Goal: Task Accomplishment & Management: Complete application form

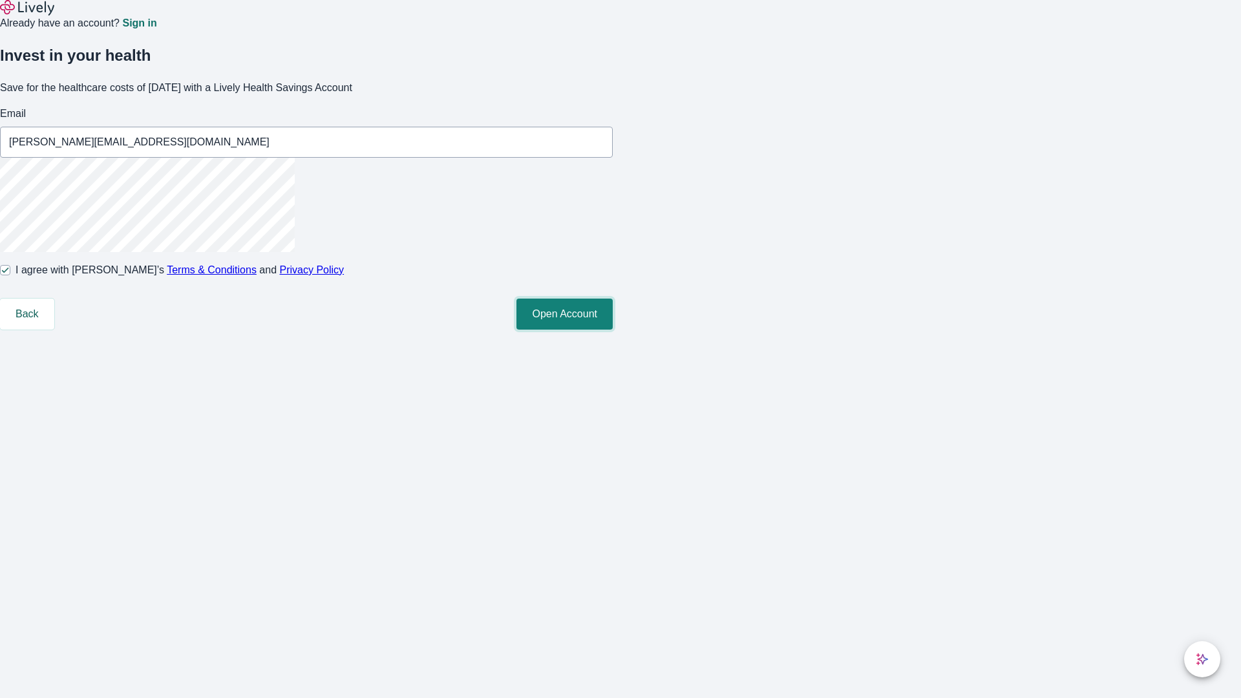
click at [613, 330] on button "Open Account" at bounding box center [564, 314] width 96 height 31
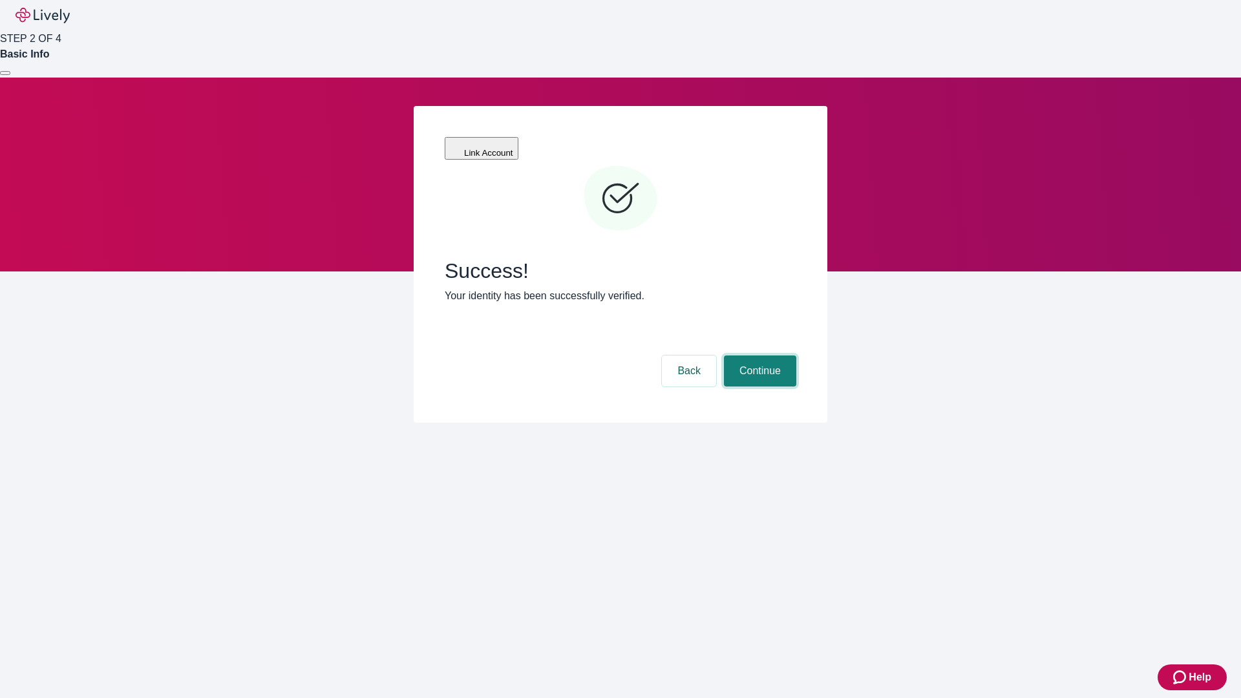
click at [758, 356] on button "Continue" at bounding box center [760, 371] width 72 height 31
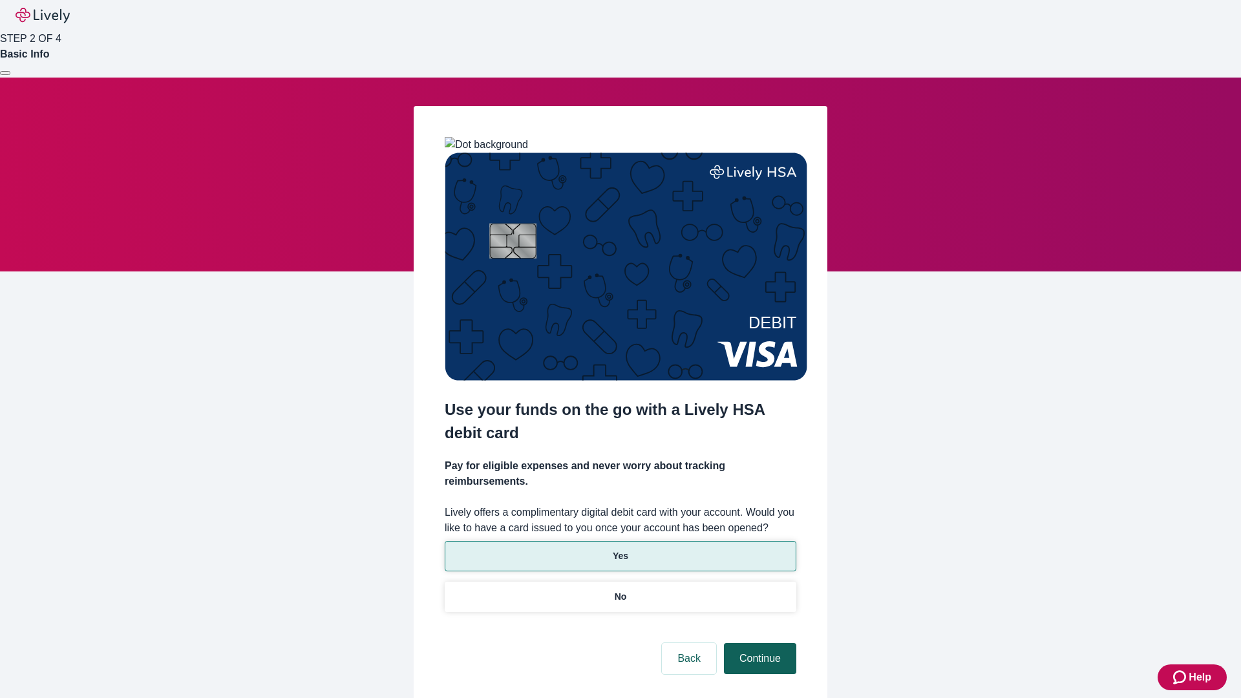
click at [620, 590] on p "No" at bounding box center [621, 597] width 12 height 14
click at [758, 643] on button "Continue" at bounding box center [760, 658] width 72 height 31
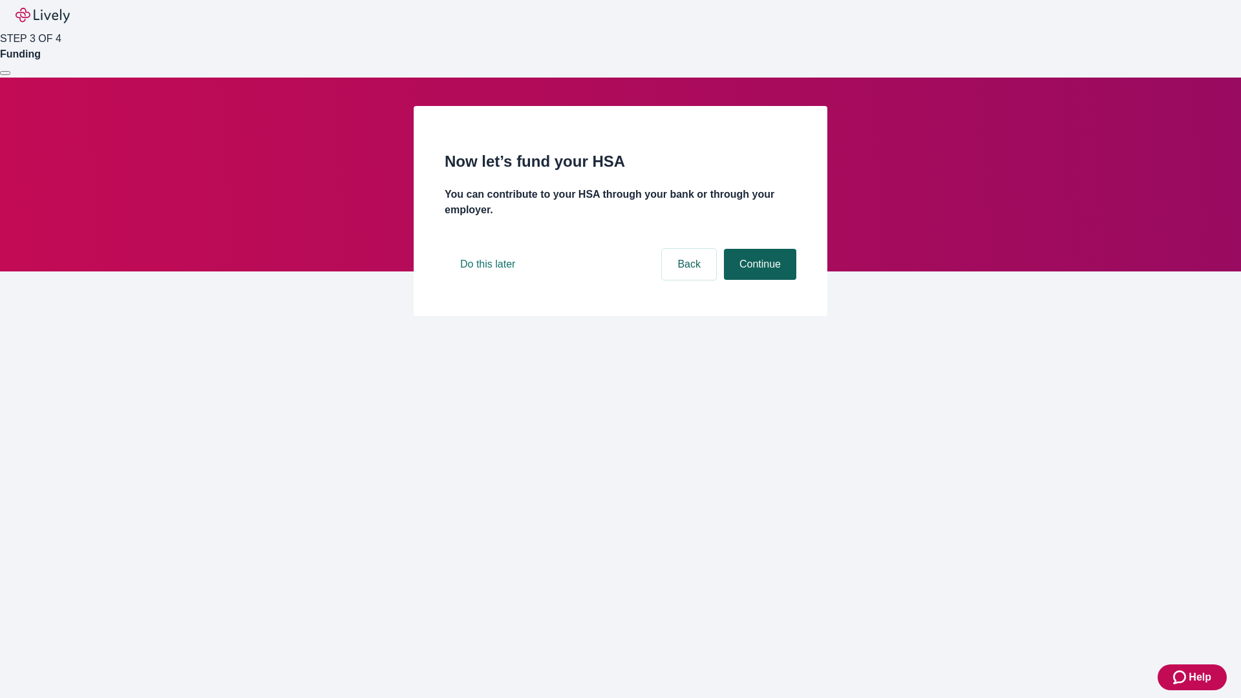
click at [758, 280] on button "Continue" at bounding box center [760, 264] width 72 height 31
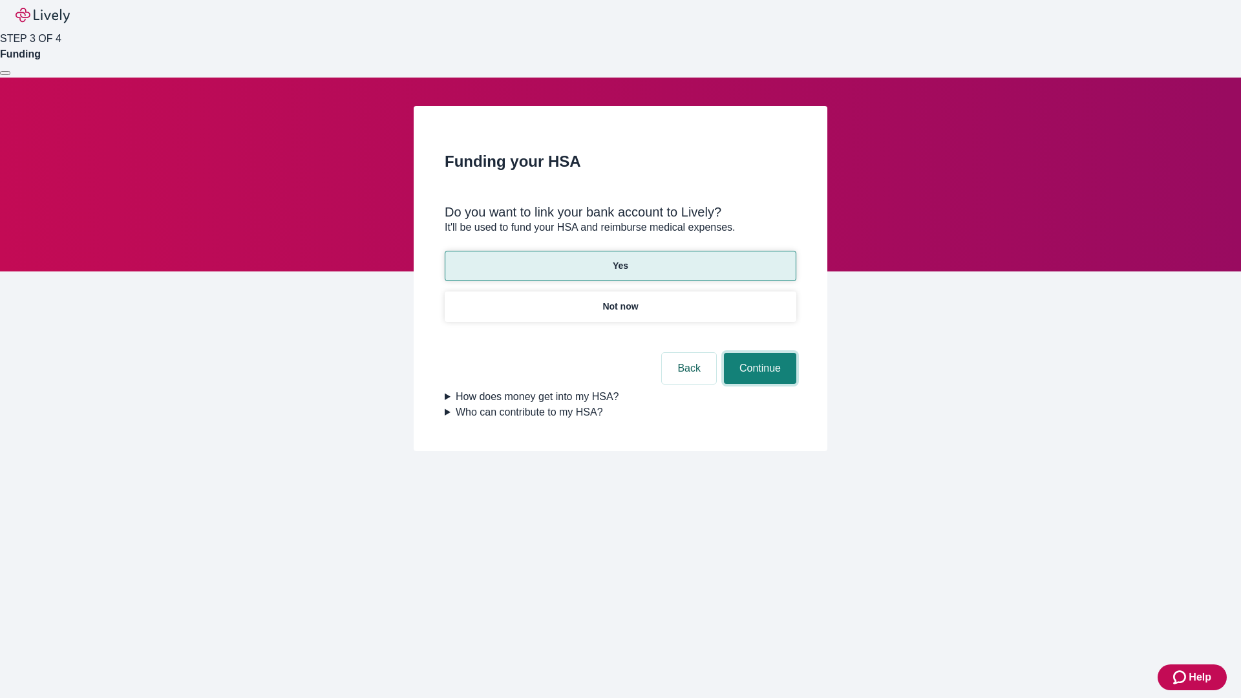
click at [758, 353] on button "Continue" at bounding box center [760, 368] width 72 height 31
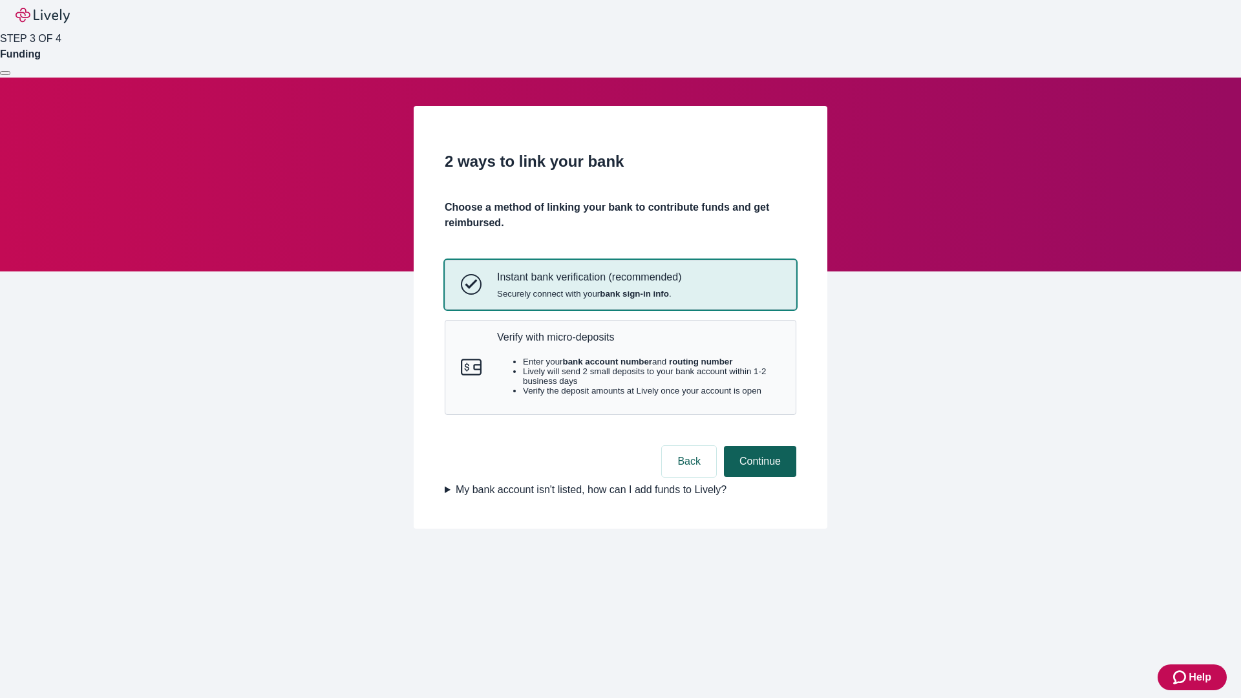
click at [638, 343] on p "Verify with micro-deposits" at bounding box center [638, 337] width 283 height 12
click at [758, 477] on button "Continue" at bounding box center [760, 461] width 72 height 31
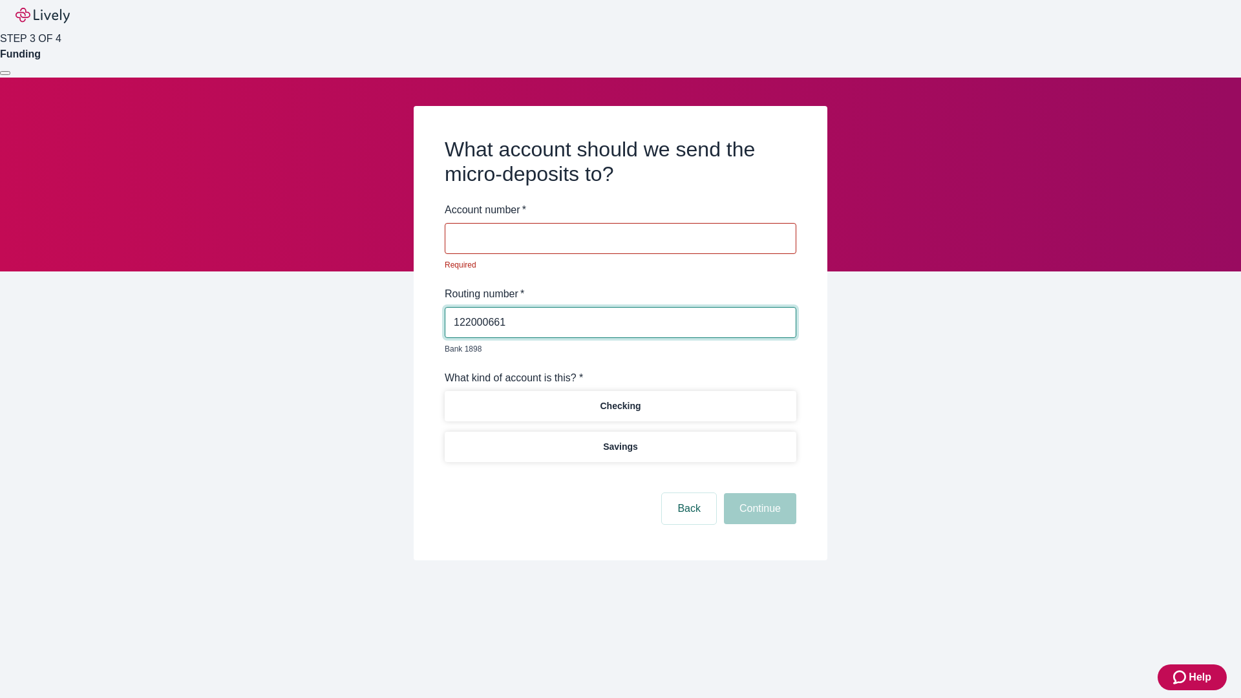
type input "122000661"
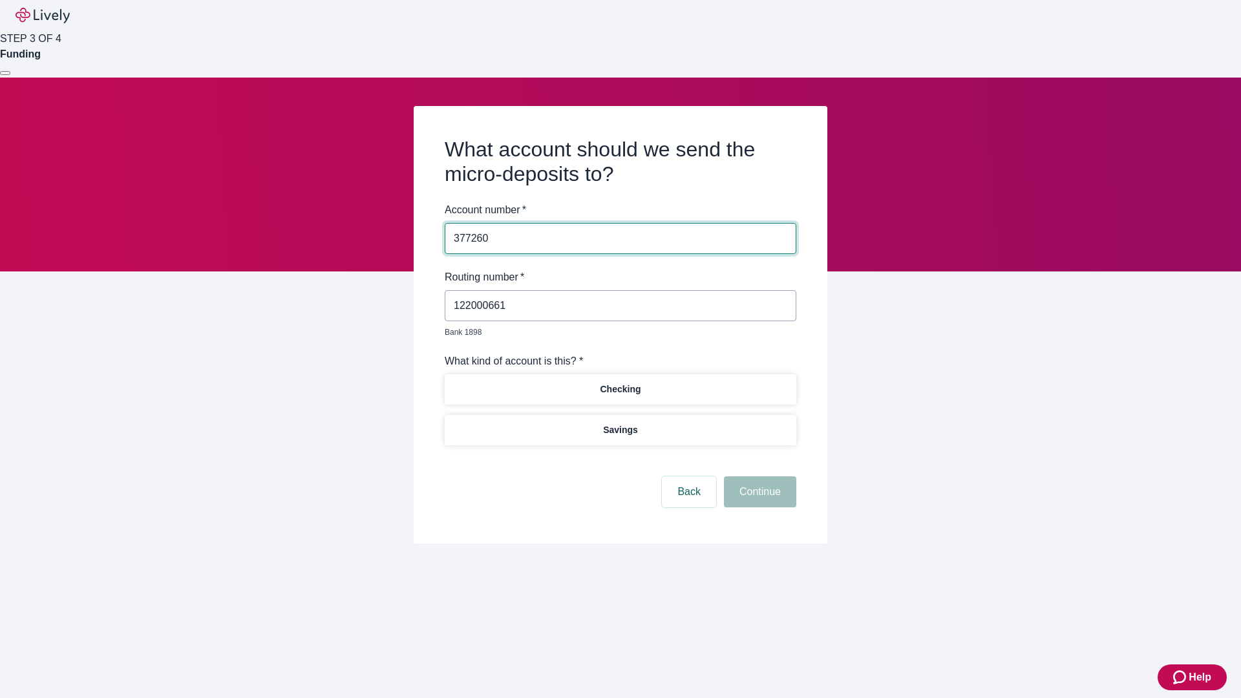
type input "377260"
click at [620, 383] on p "Checking" at bounding box center [620, 390] width 41 height 14
click at [758, 477] on button "Continue" at bounding box center [760, 491] width 72 height 31
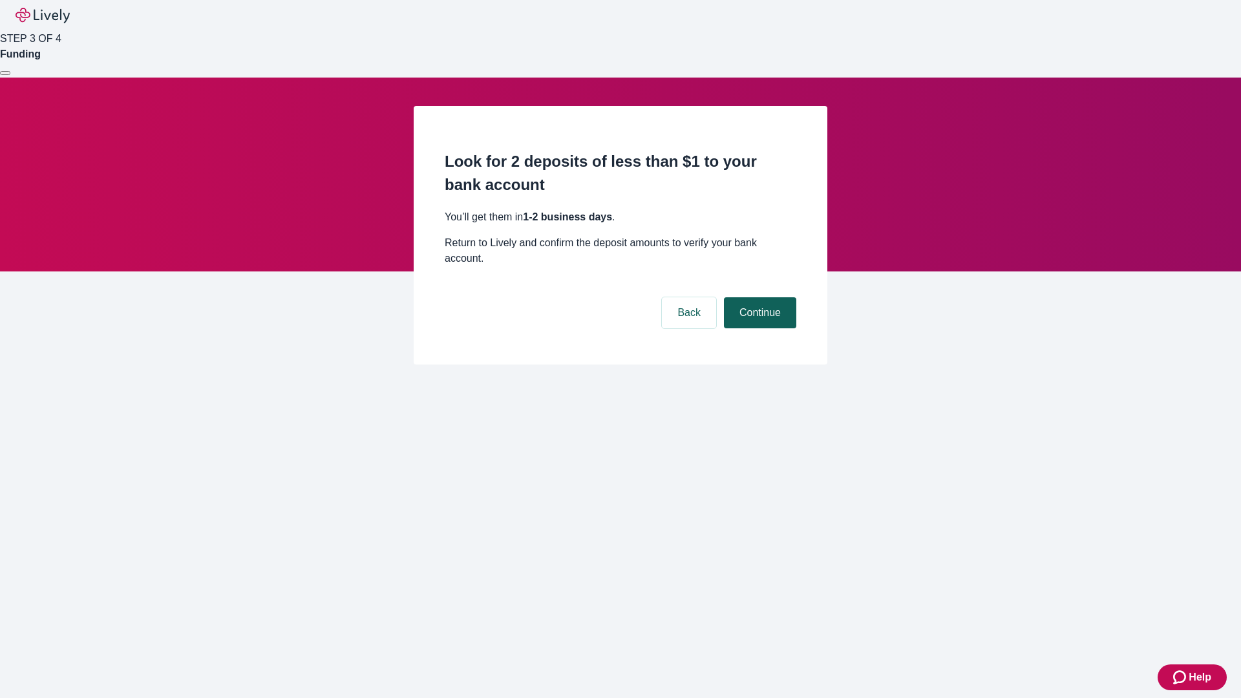
click at [758, 297] on button "Continue" at bounding box center [760, 312] width 72 height 31
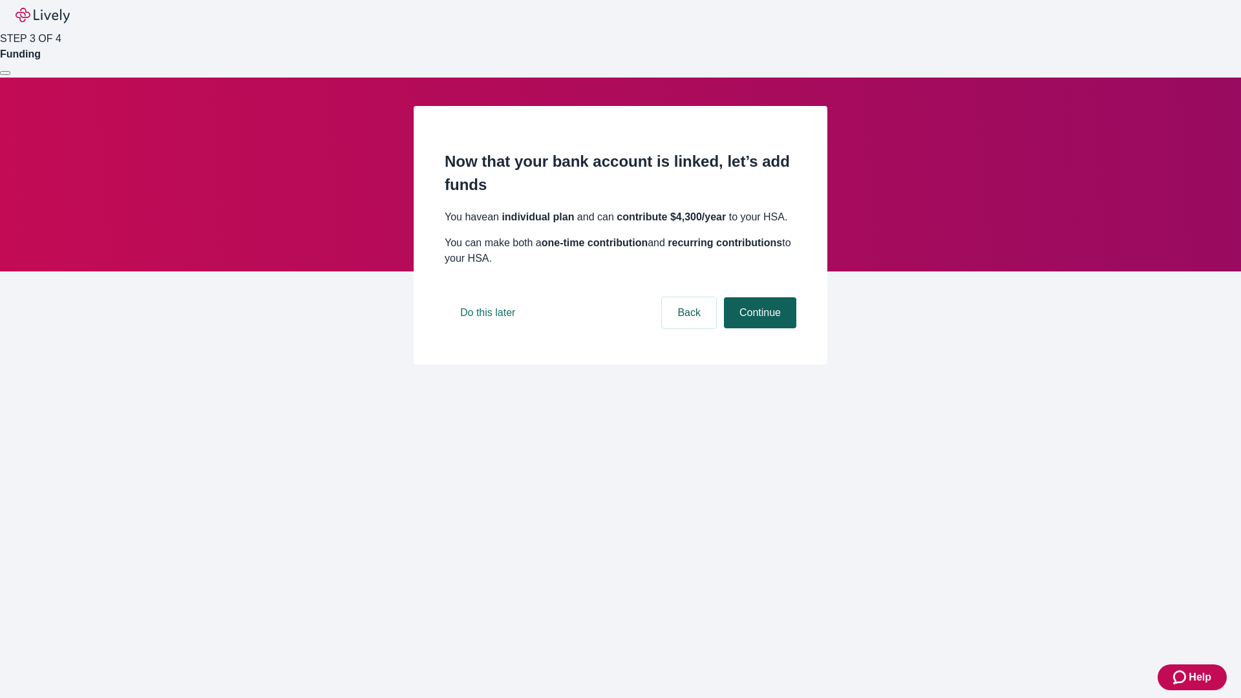
click at [758, 328] on button "Continue" at bounding box center [760, 312] width 72 height 31
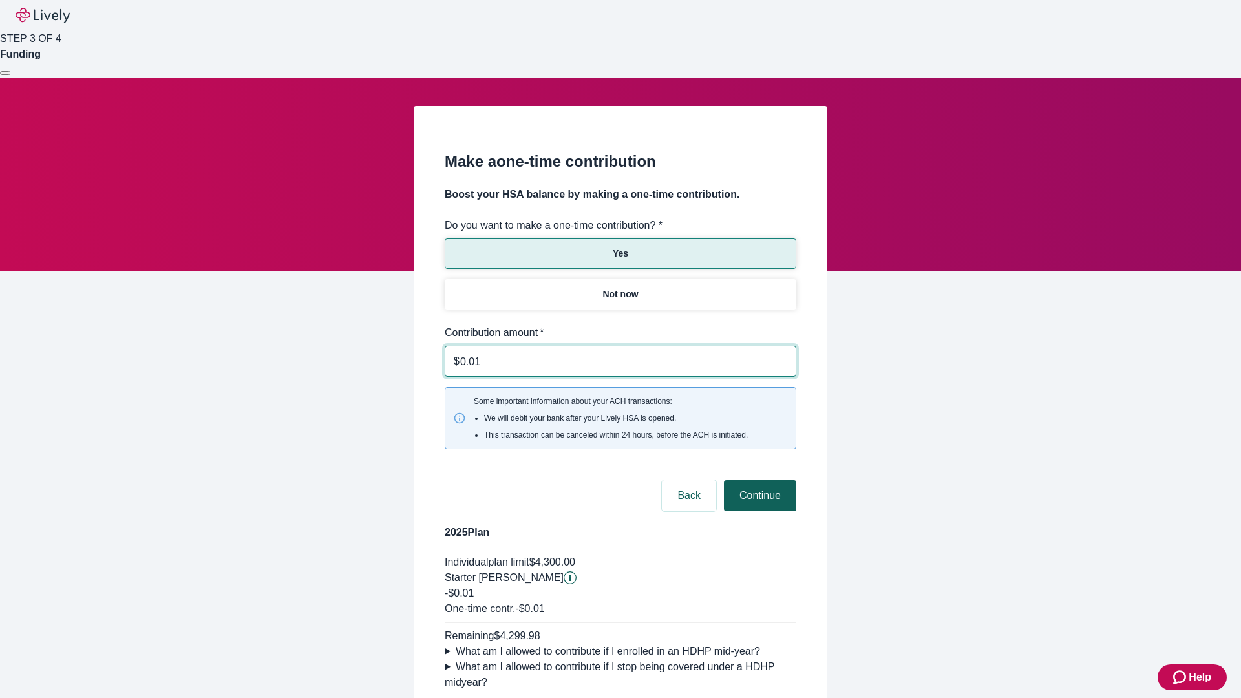
type input "0.01"
click at [758, 480] on button "Continue" at bounding box center [760, 495] width 72 height 31
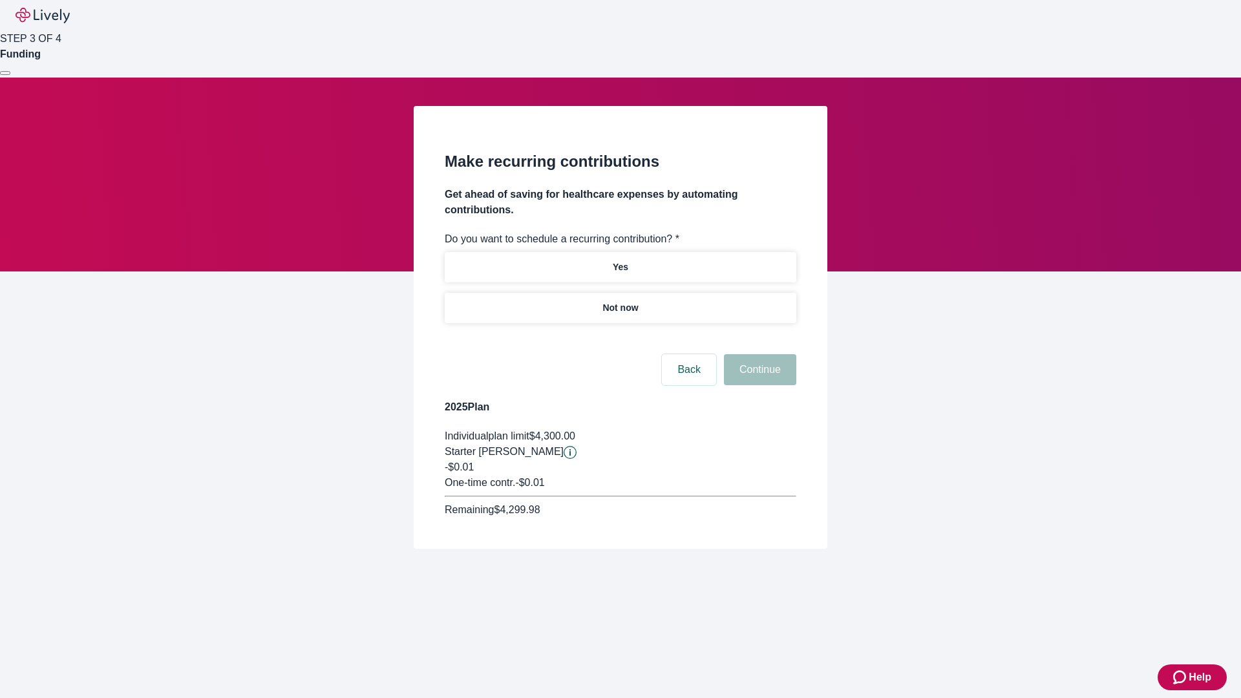
click at [620, 301] on p "Not now" at bounding box center [620, 308] width 36 height 14
click at [758, 354] on button "Continue" at bounding box center [760, 369] width 72 height 31
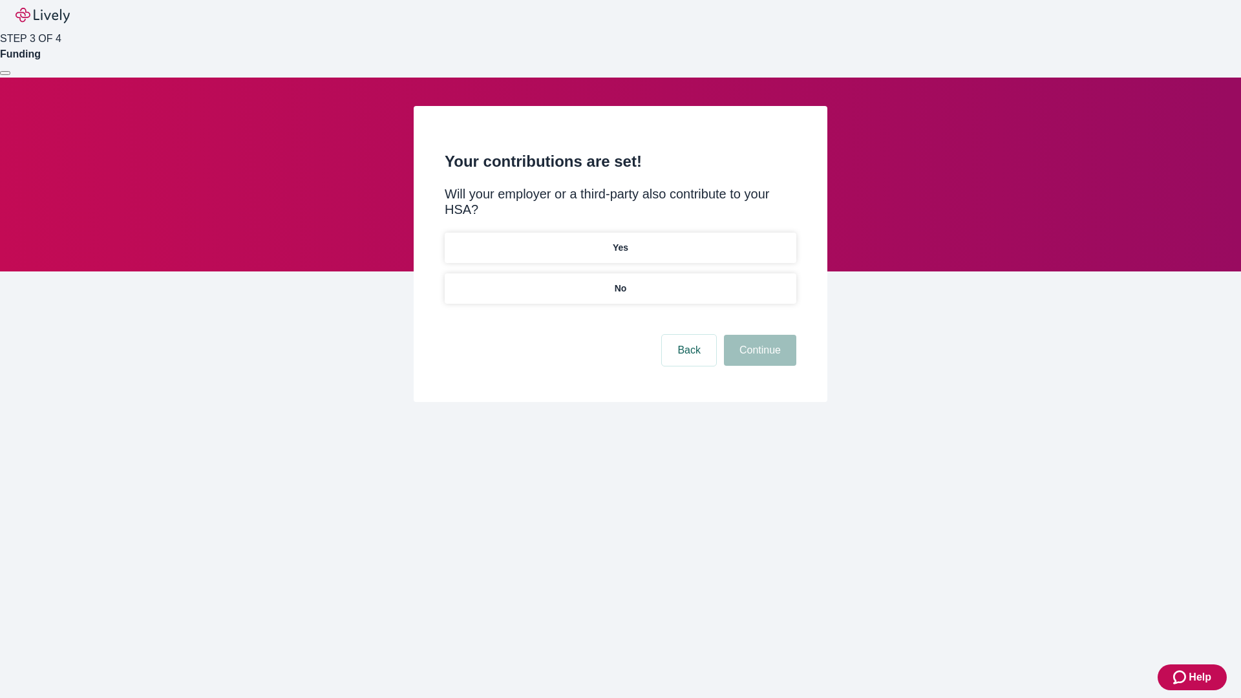
click at [620, 282] on p "No" at bounding box center [621, 289] width 12 height 14
click at [758, 335] on button "Continue" at bounding box center [760, 350] width 72 height 31
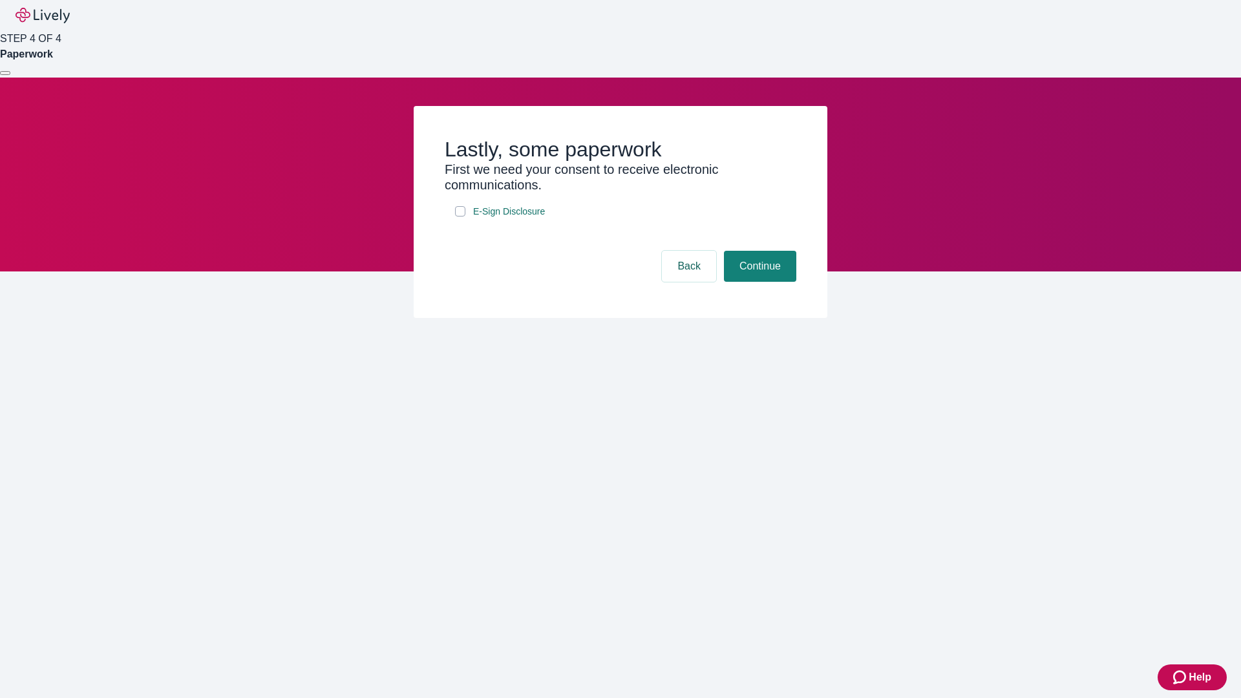
click at [460, 217] on input "E-Sign Disclosure" at bounding box center [460, 211] width 10 height 10
checkbox input "true"
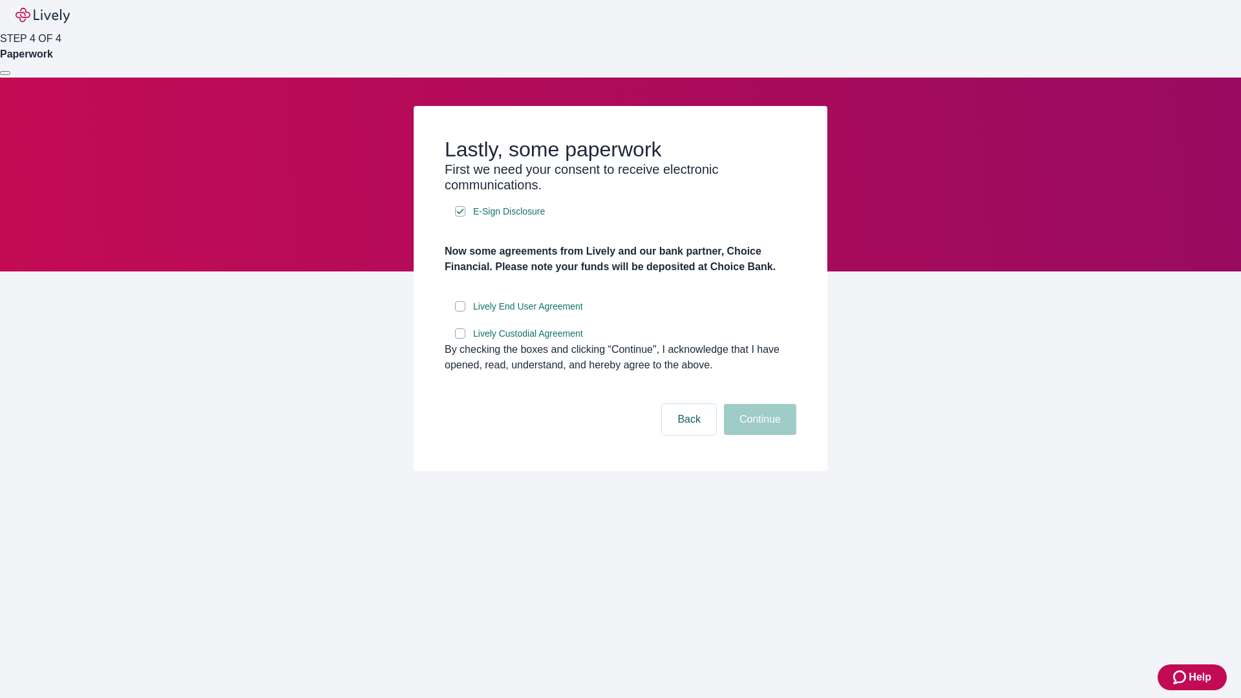
click at [460, 312] on input "Lively End User Agreement" at bounding box center [460, 306] width 10 height 10
checkbox input "true"
click at [460, 339] on input "Lively Custodial Agreement" at bounding box center [460, 333] width 10 height 10
checkbox input "true"
click at [758, 435] on button "Continue" at bounding box center [760, 419] width 72 height 31
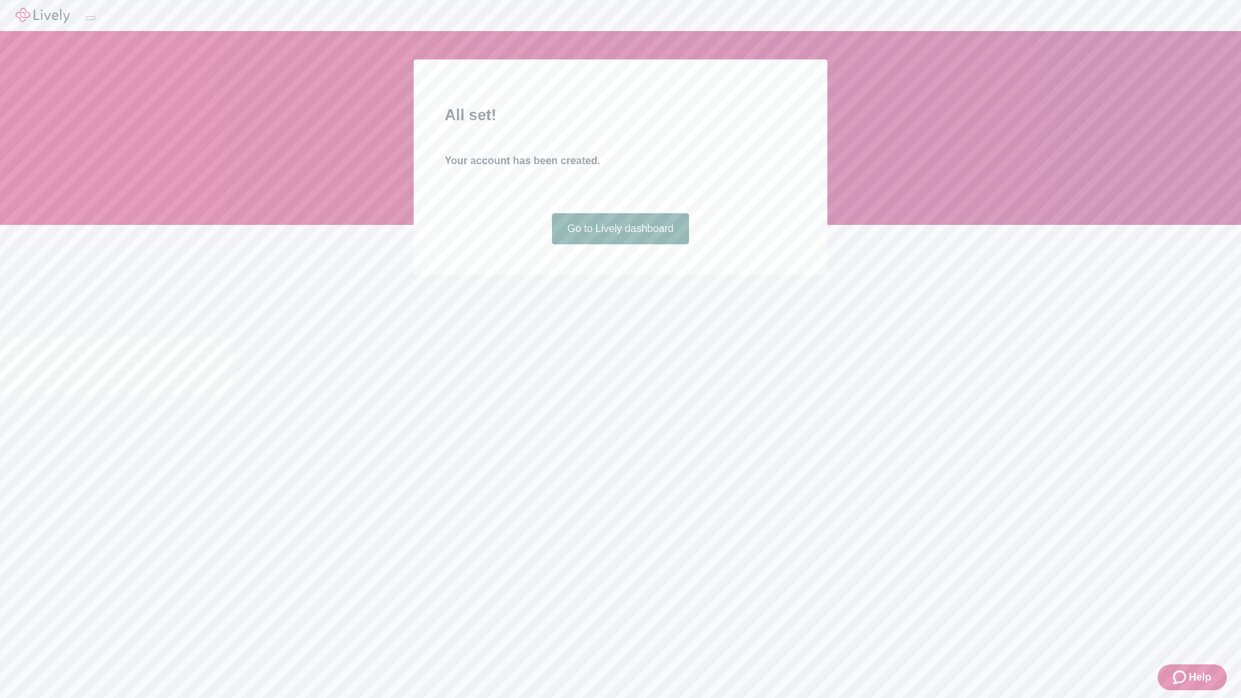
click at [620, 244] on link "Go to Lively dashboard" at bounding box center [621, 228] width 138 height 31
